Goal: Task Accomplishment & Management: Manage account settings

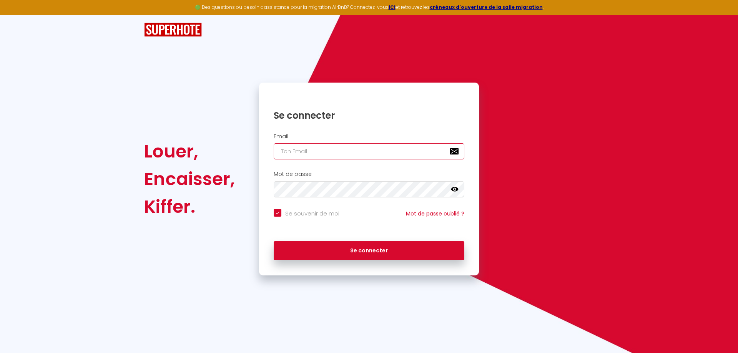
click at [335, 145] on input "email" at bounding box center [369, 151] width 191 height 16
type input "s"
checkbox input "true"
type input "so"
checkbox input "true"
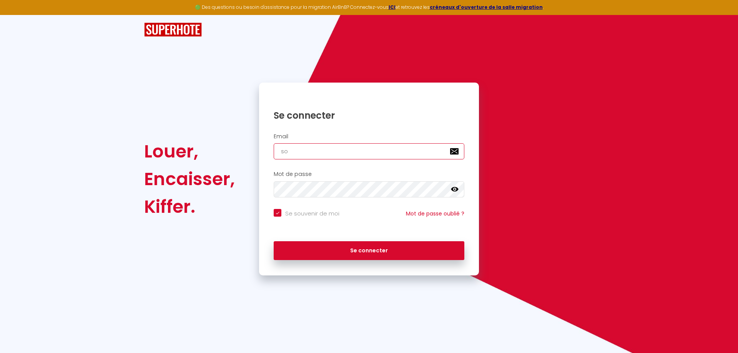
type input "sol"
checkbox input "true"
type input "soli"
checkbox input "true"
type input "[PERSON_NAME]"
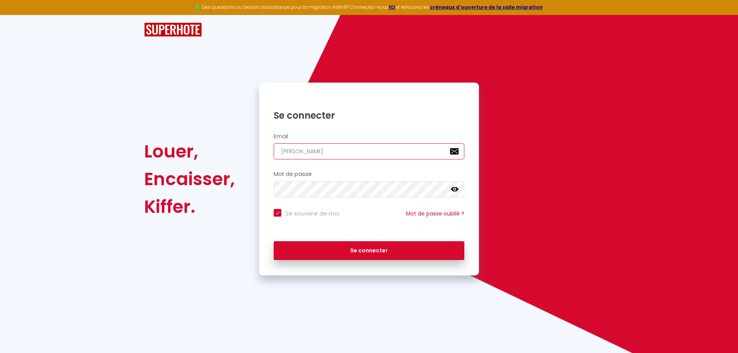
checkbox input "true"
type input "soliss"
checkbox input "true"
type input "solisse"
checkbox input "true"
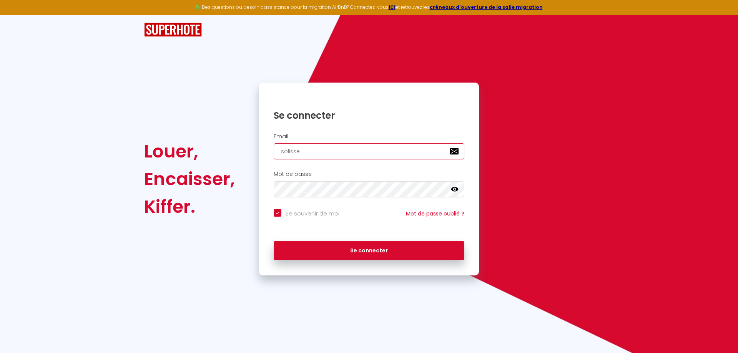
type input "solisse-"
checkbox input "true"
type input "solisse-i"
checkbox input "true"
type input "solisse-in"
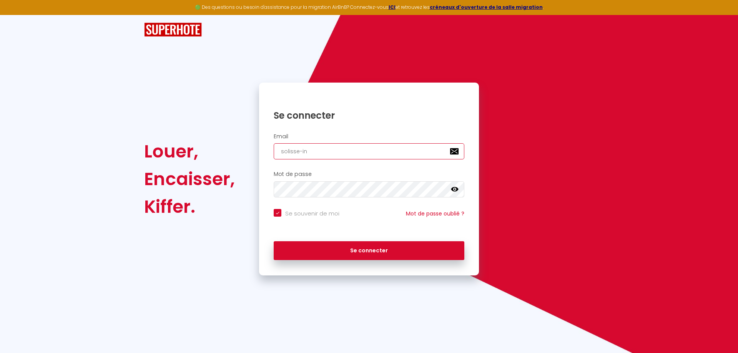
checkbox input "true"
type input "solisse-inv"
checkbox input "true"
type input "solisse-inve"
checkbox input "true"
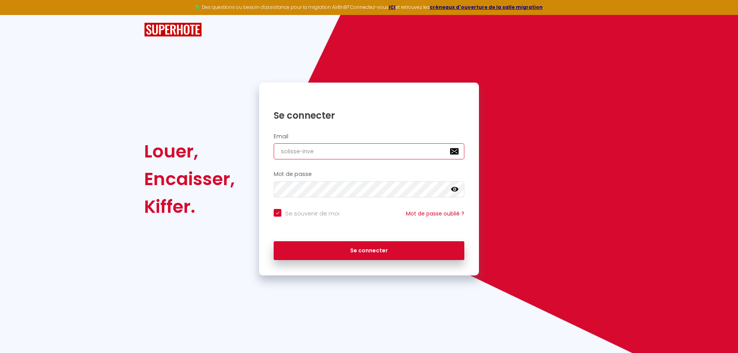
type input "solisse-inves"
checkbox input "true"
type input "solisse-invest"
checkbox input "true"
type input "solisse-invest@"
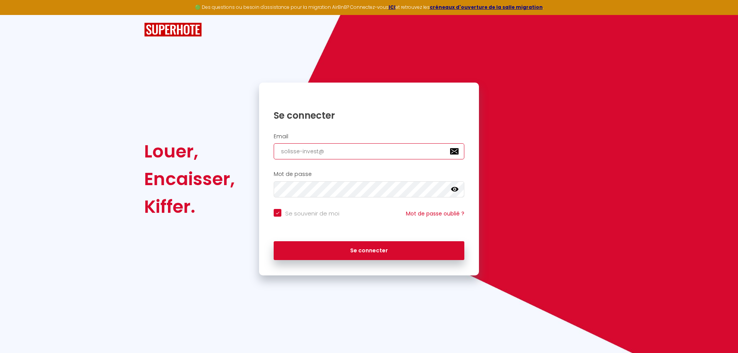
checkbox input "true"
type input "solisse-invest@o"
checkbox input "true"
type input "solisse-invest@ou"
checkbox input "true"
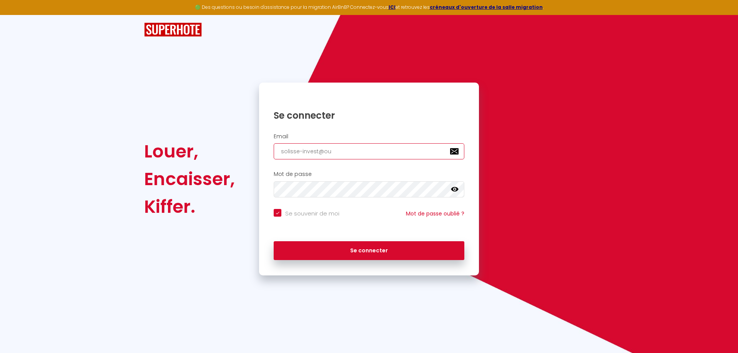
type input "solisse-invest@out"
checkbox input "true"
type input "solisse-invest@outl"
checkbox input "true"
type input "solisse-invest@outlo"
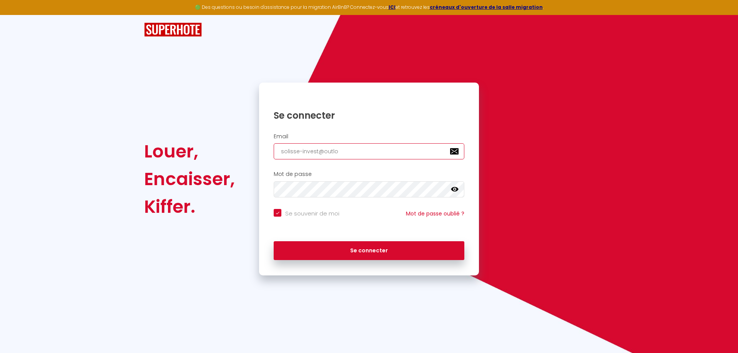
checkbox input "true"
type input "solisse-invest@outloo"
checkbox input "true"
type input "[EMAIL_ADDRESS]"
checkbox input "true"
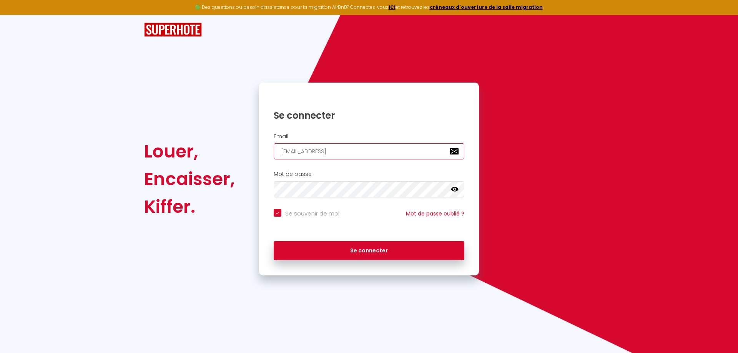
type input "[EMAIL_ADDRESS]."
checkbox input "true"
type input "solisse-invest@outlook.c"
checkbox input "true"
type input "[EMAIL_ADDRESS][DOMAIN_NAME]"
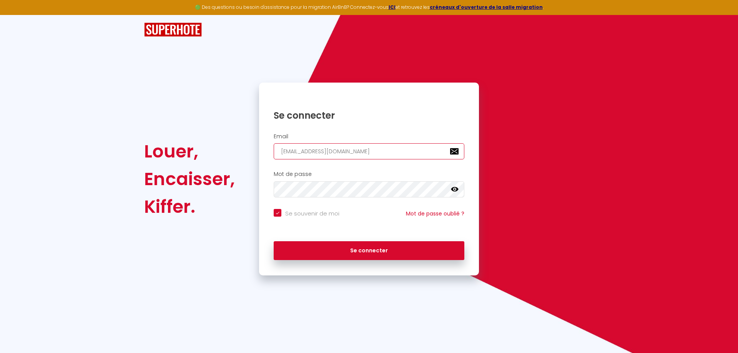
checkbox input "true"
type input "[EMAIL_ADDRESS][DOMAIN_NAME]"
checkbox input "true"
type input "[EMAIL_ADDRESS][DOMAIN_NAME]"
click at [274, 241] on button "Se connecter" at bounding box center [369, 250] width 191 height 19
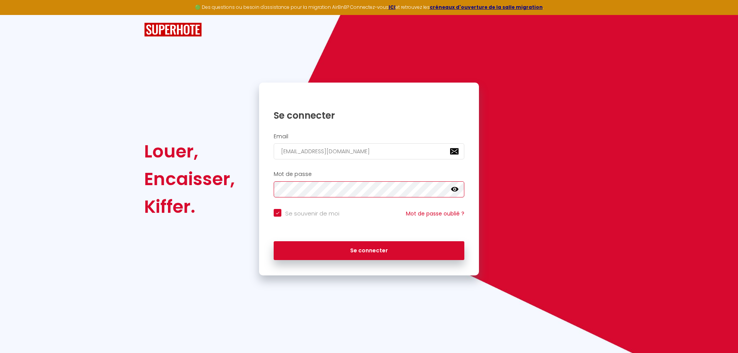
checkbox input "true"
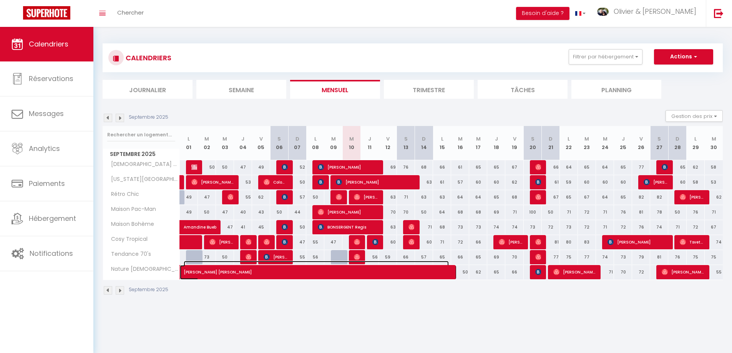
click at [358, 260] on tbody "[DEMOGRAPHIC_DATA] Scandi 50 [PERSON_NAME] 50 50 47 49 68 [PERSON_NAME] 52 56 […" at bounding box center [413, 220] width 621 height 120
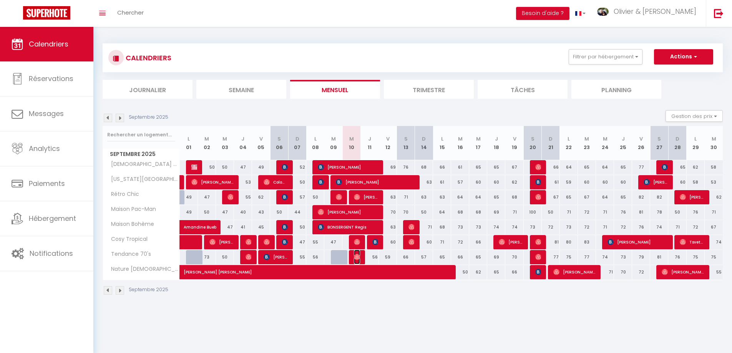
click at [356, 257] on img at bounding box center [357, 257] width 6 height 6
select select "OK"
select select "0"
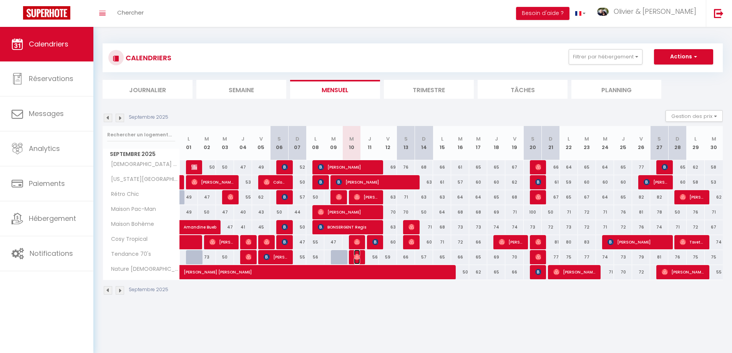
select select "1"
select select
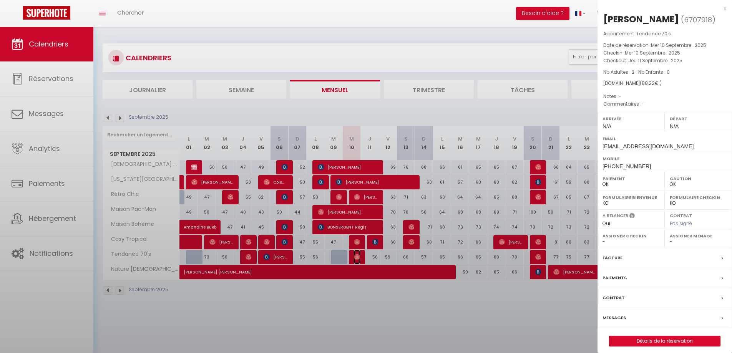
select select "5007"
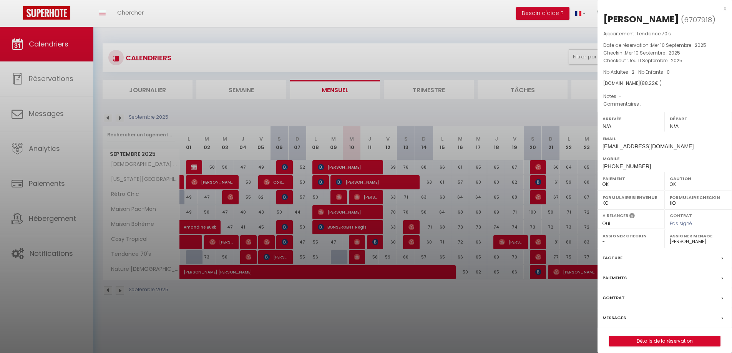
click at [356, 257] on div at bounding box center [366, 176] width 732 height 353
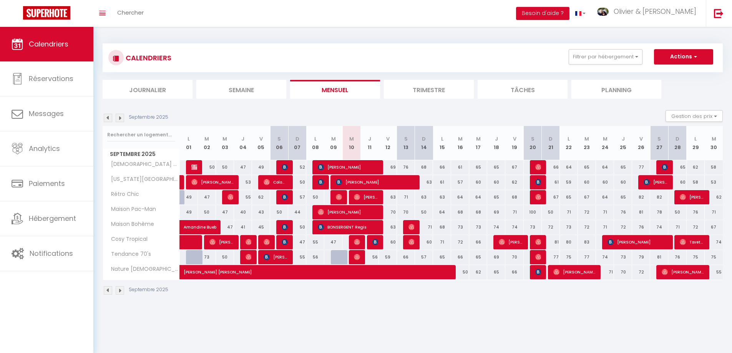
click at [338, 259] on div at bounding box center [340, 257] width 18 height 15
type input "56"
type input "[DATE] Septembre 2025"
type input "Mer 10 Septembre 2025"
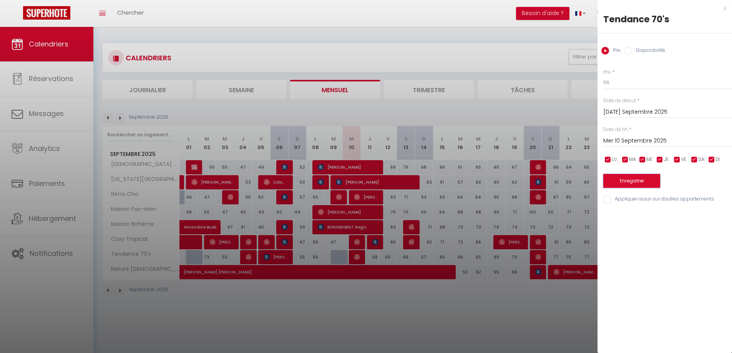
click at [636, 181] on button "Enregistrer" at bounding box center [632, 181] width 57 height 14
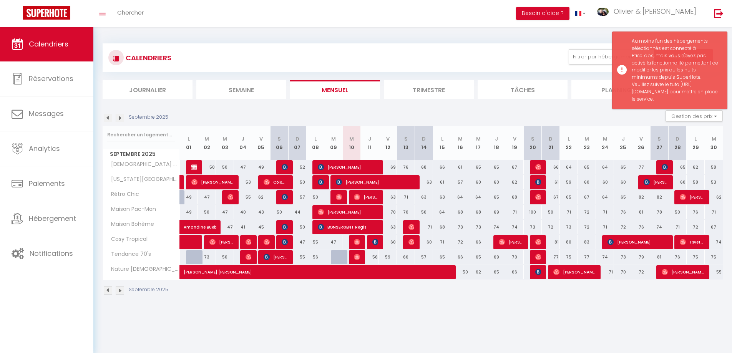
click at [333, 255] on div at bounding box center [340, 257] width 18 height 15
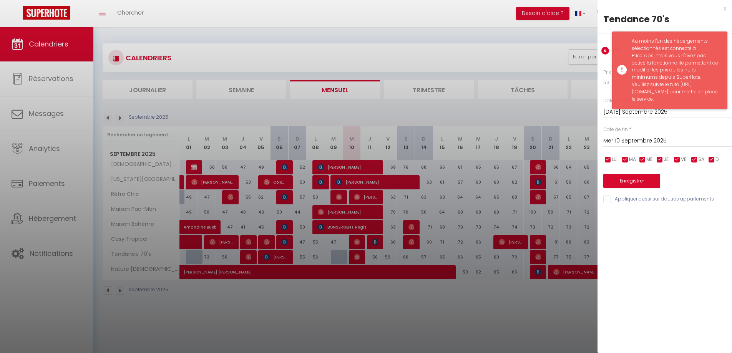
click at [641, 49] on div "Au moins l'un des hébergements sélectionnés est connecté à PriceLabs, mais vous…" at bounding box center [676, 70] width 88 height 65
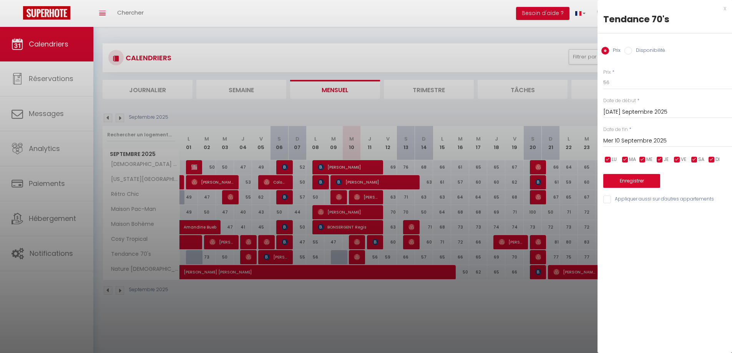
click at [643, 53] on label "Disponibilité" at bounding box center [649, 51] width 33 height 8
click at [633, 53] on input "Disponibilité" at bounding box center [629, 51] width 8 height 8
radio input "true"
radio input "false"
click at [638, 184] on button "Enregistrer" at bounding box center [632, 182] width 57 height 14
